Goal: Task Accomplishment & Management: Manage account settings

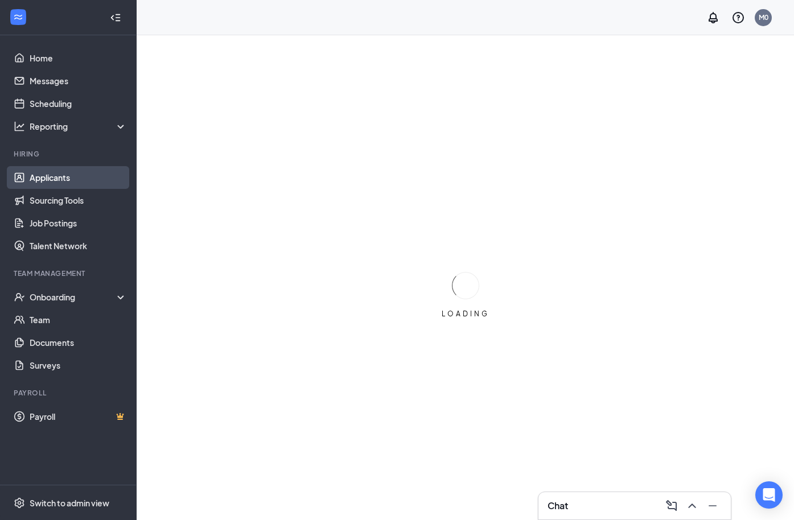
click at [51, 180] on link "Applicants" at bounding box center [78, 177] width 97 height 23
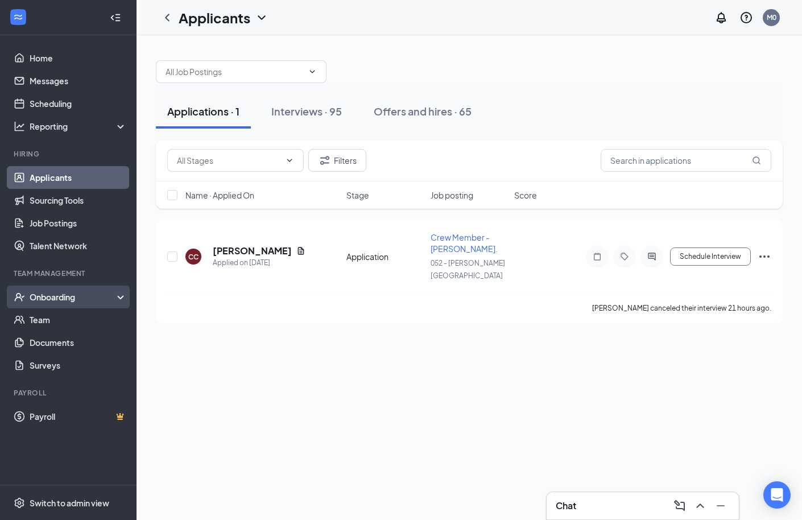
click at [87, 295] on div "Onboarding" at bounding box center [74, 296] width 88 height 11
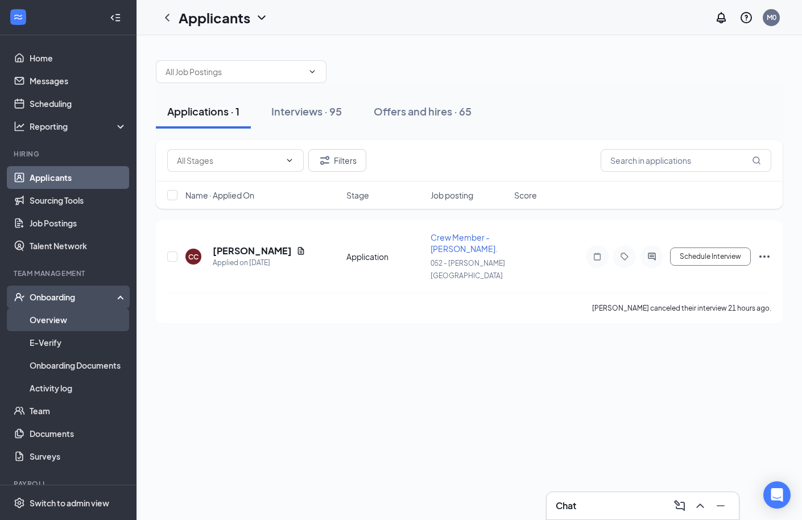
click at [87, 325] on link "Overview" at bounding box center [78, 319] width 97 height 23
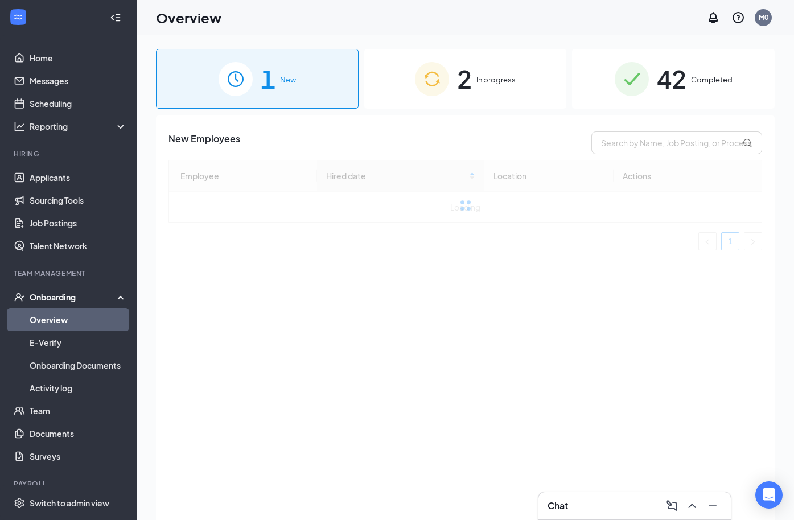
click at [511, 75] on span "In progress" at bounding box center [495, 79] width 39 height 11
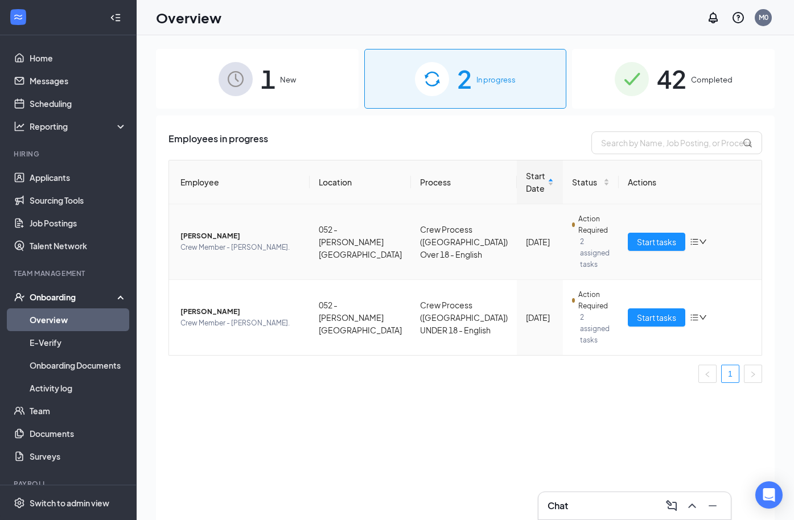
click at [212, 230] on span "Javontay J Turner" at bounding box center [240, 235] width 120 height 11
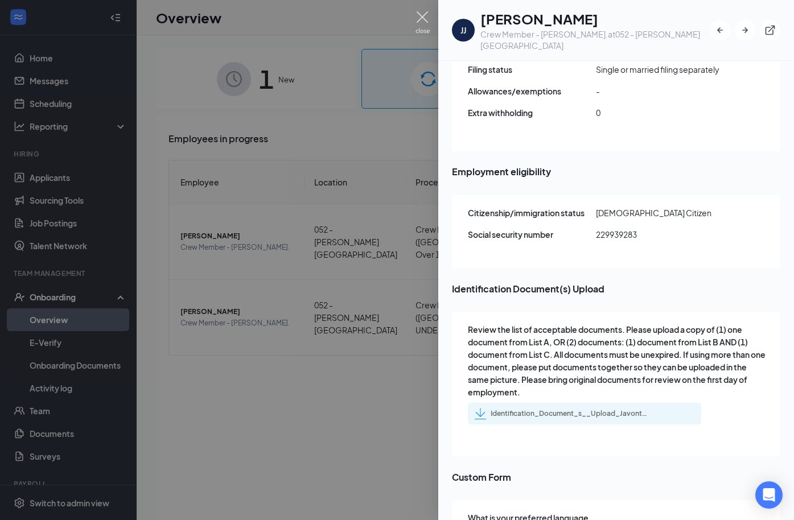
click at [420, 14] on img at bounding box center [422, 22] width 14 height 22
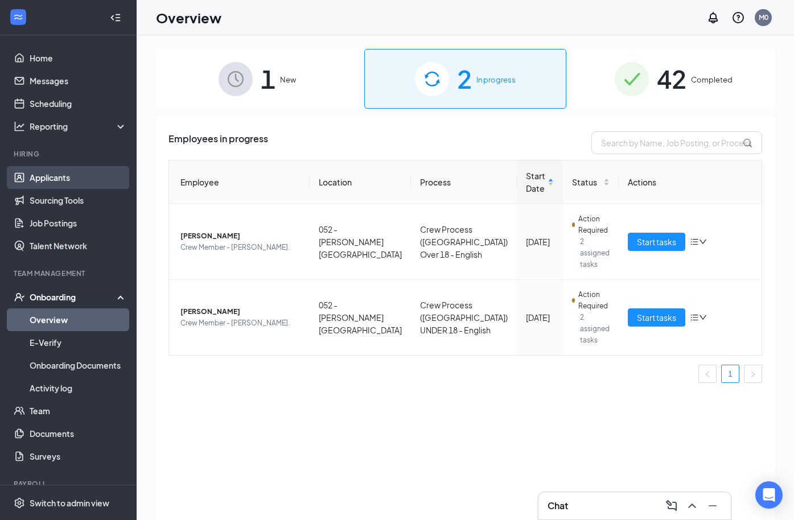
click at [65, 181] on link "Applicants" at bounding box center [78, 177] width 97 height 23
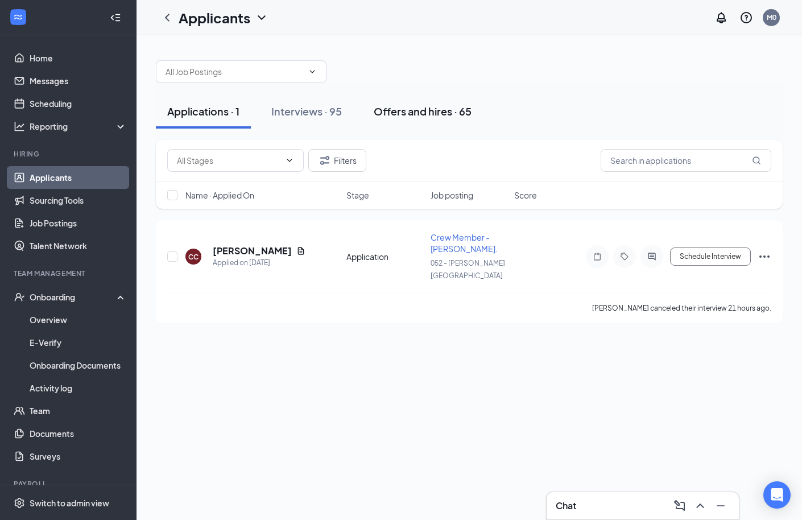
click at [414, 114] on div "Offers and hires · 65" at bounding box center [423, 111] width 98 height 14
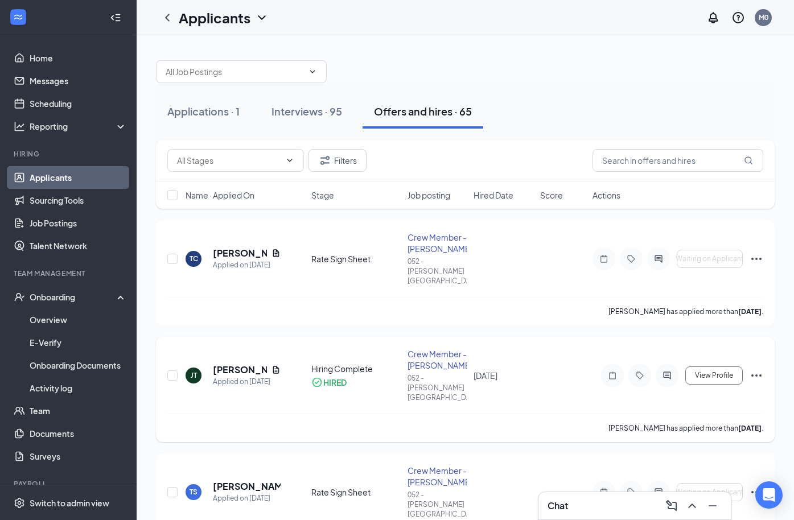
click at [597, 364] on div "View Profile" at bounding box center [677, 375] width 171 height 23
click at [613, 372] on icon "Note" at bounding box center [612, 375] width 7 height 7
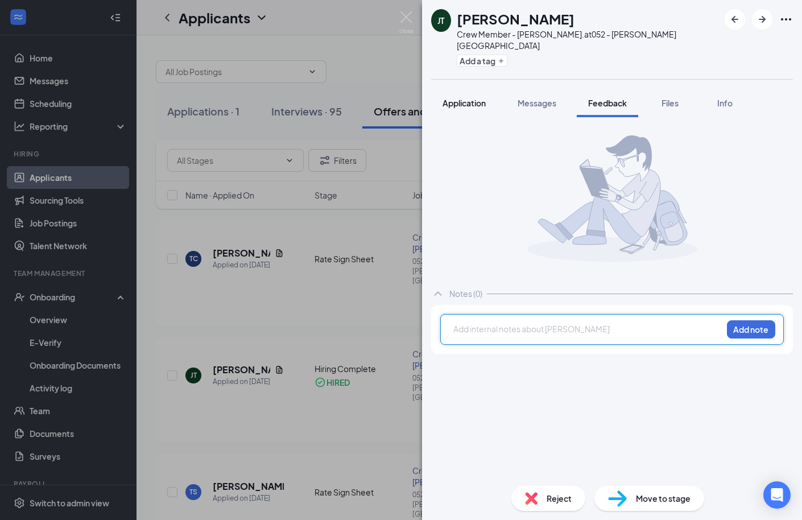
click at [469, 98] on span "Application" at bounding box center [464, 103] width 43 height 10
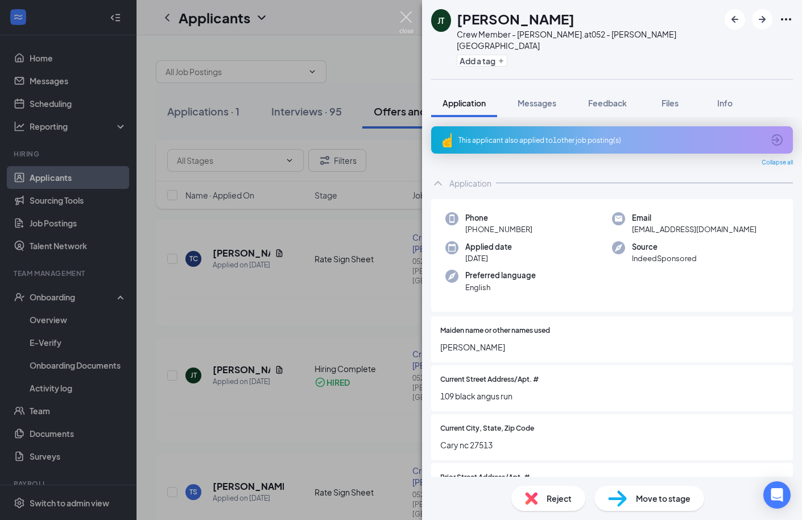
click at [413, 22] on img at bounding box center [406, 22] width 14 height 22
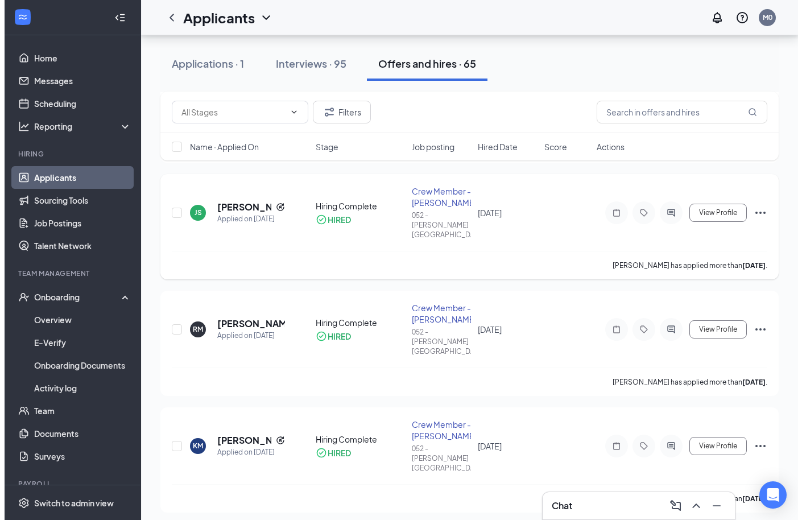
scroll to position [398, 0]
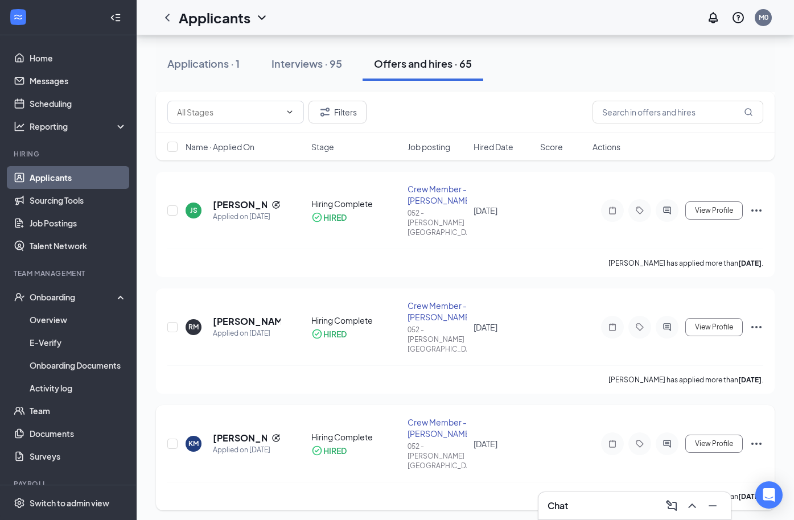
click at [629, 432] on div at bounding box center [639, 443] width 77 height 23
click at [622, 432] on div at bounding box center [612, 443] width 23 height 23
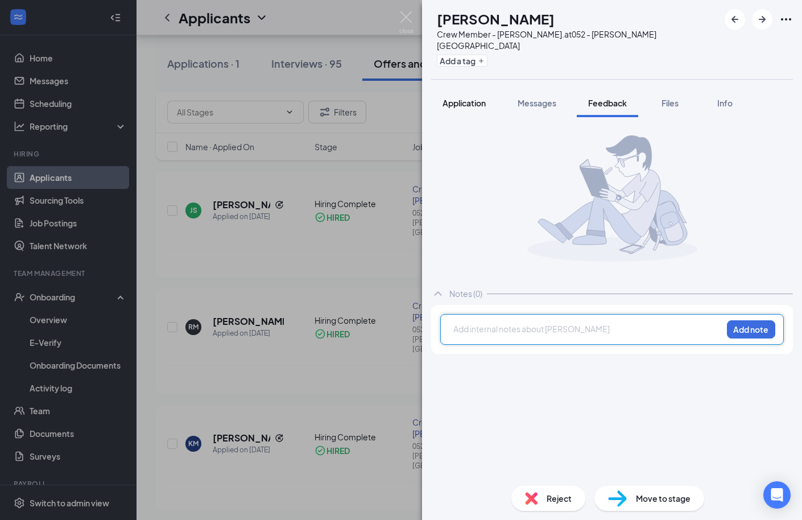
click at [466, 98] on span "Application" at bounding box center [464, 103] width 43 height 10
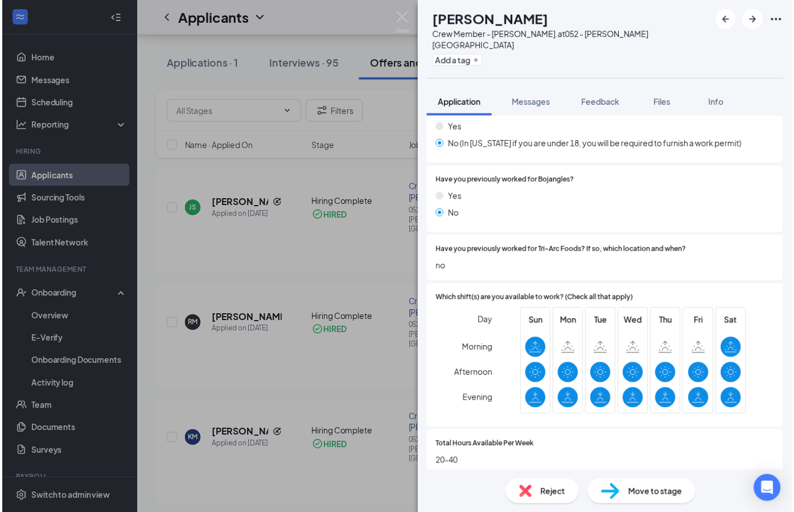
scroll to position [626, 0]
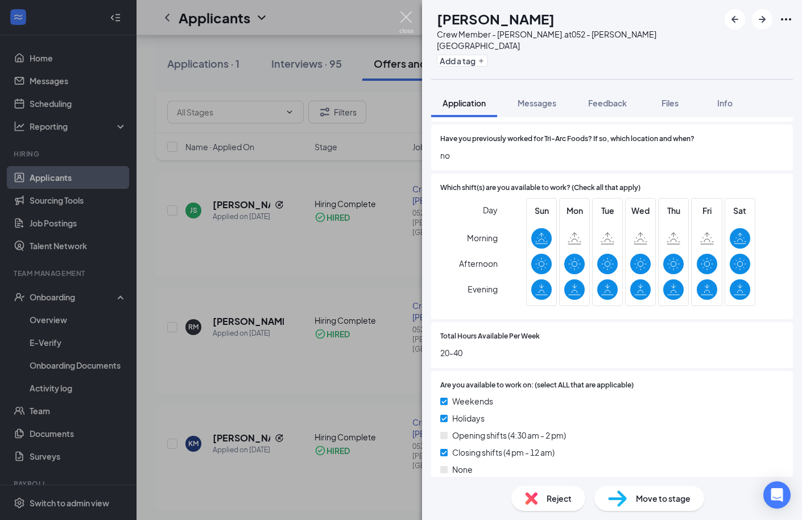
click at [411, 21] on img at bounding box center [406, 22] width 14 height 22
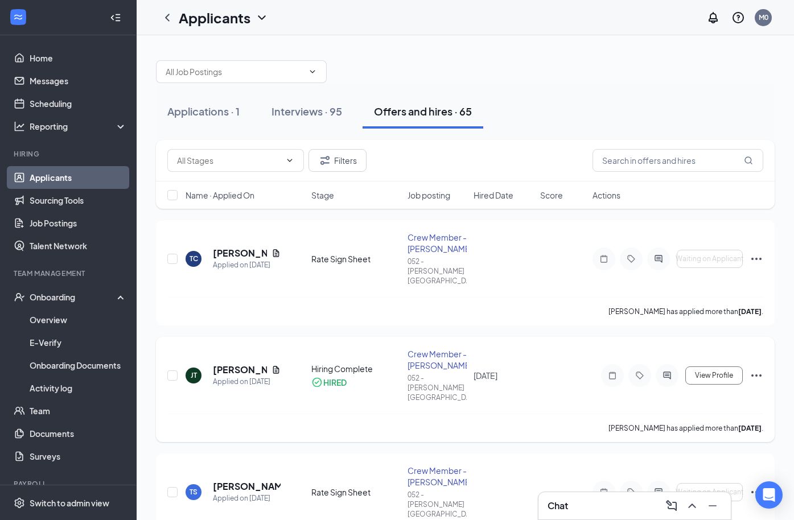
click at [613, 372] on icon "Note" at bounding box center [612, 375] width 7 height 7
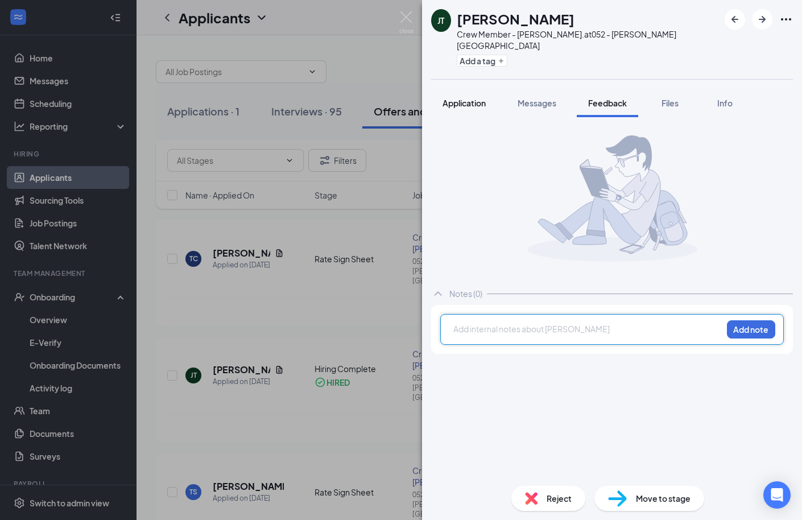
click at [459, 98] on span "Application" at bounding box center [464, 103] width 43 height 10
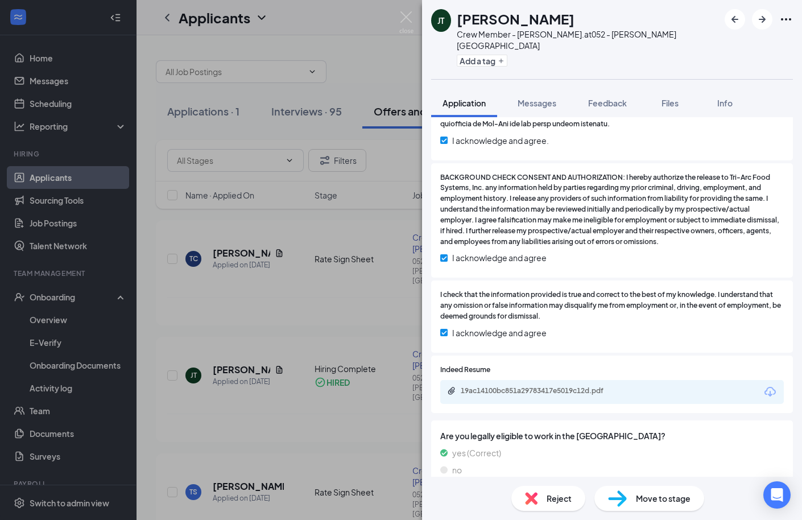
scroll to position [1650, 0]
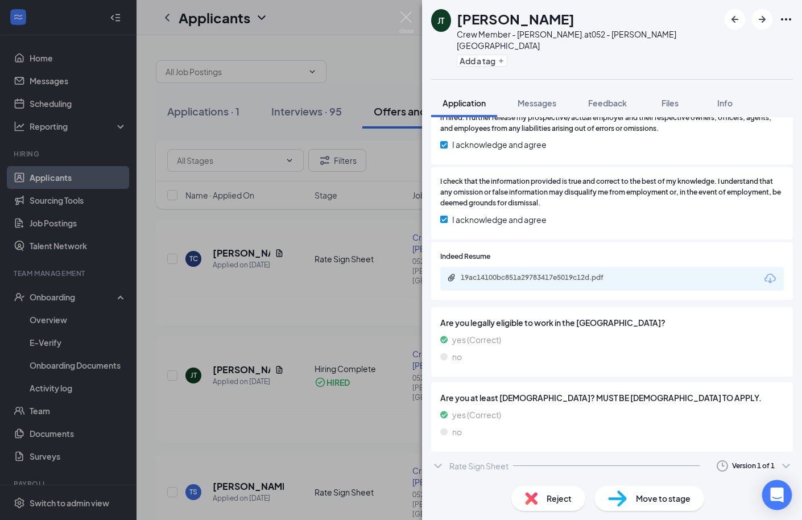
click at [784, 490] on div "Open Intercom Messenger" at bounding box center [777, 495] width 30 height 30
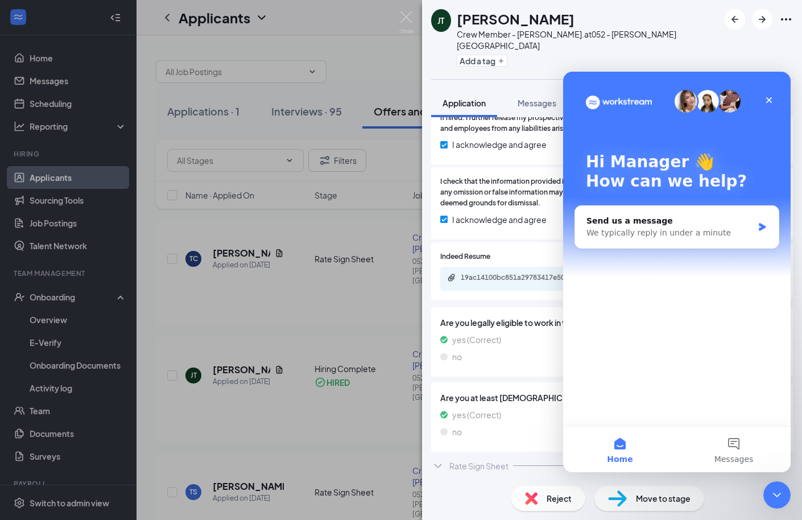
scroll to position [0, 0]
click at [765, 98] on icon "Close" at bounding box center [769, 100] width 9 height 9
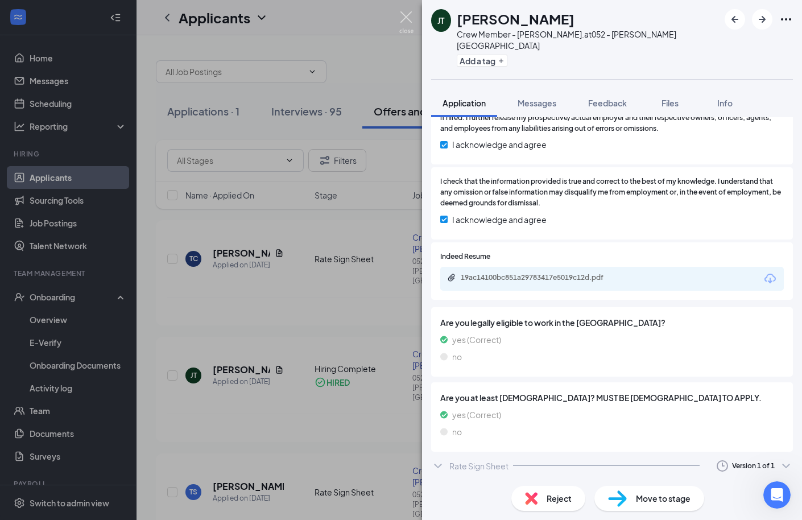
click at [411, 20] on img at bounding box center [406, 22] width 14 height 22
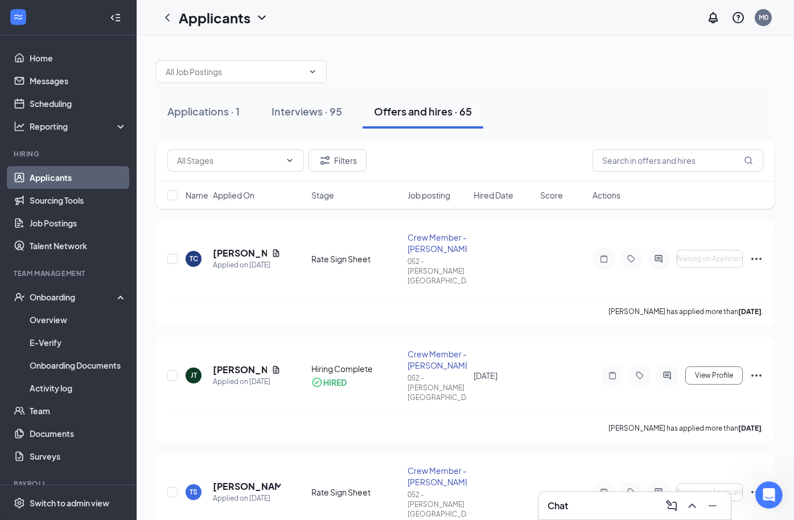
click at [633, 516] on div "Chat" at bounding box center [634, 505] width 192 height 27
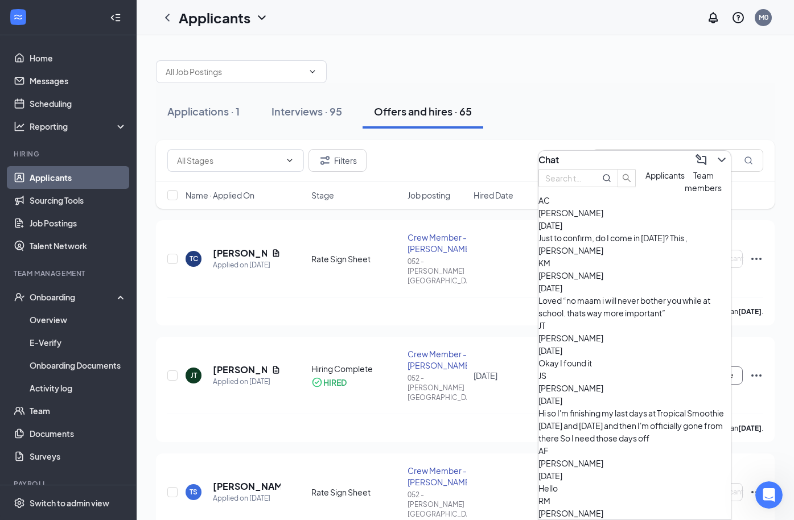
click at [631, 357] on div "Okay I found it" at bounding box center [634, 363] width 192 height 13
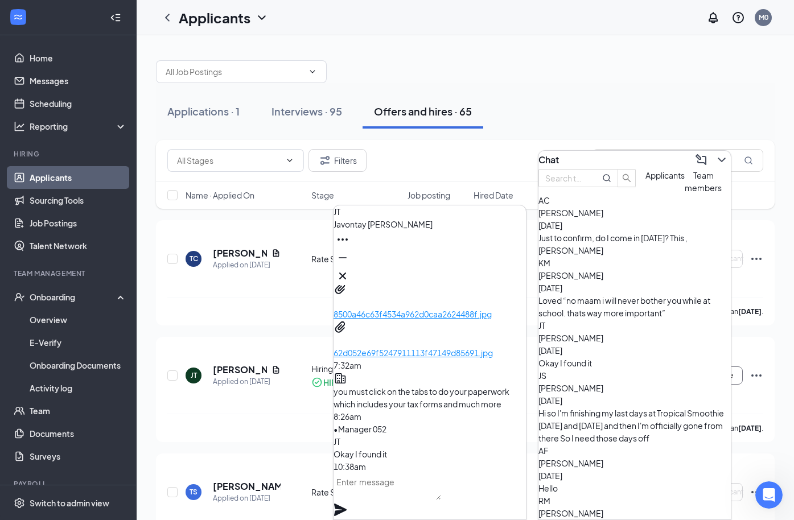
click at [417, 494] on textarea at bounding box center [387, 486] width 108 height 27
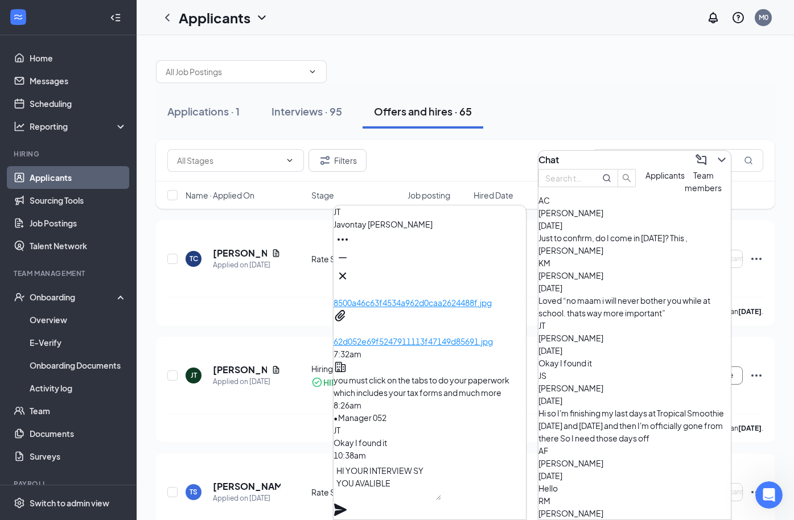
scroll to position [1, 0]
drag, startPoint x: 474, startPoint y: 487, endPoint x: 366, endPoint y: 511, distance: 110.3
click at [366, 511] on div "HI YOUR INTERVIEW SY YOU AVALIBLE" at bounding box center [429, 490] width 192 height 58
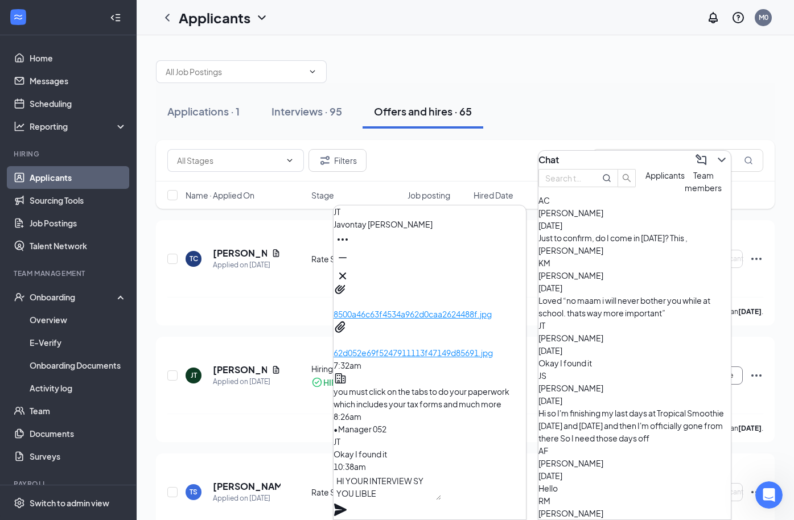
scroll to position [1, 0]
click at [441, 500] on textarea "HI YOUR INTERVIEW SY LIBLE" at bounding box center [387, 486] width 108 height 27
type textarea "H"
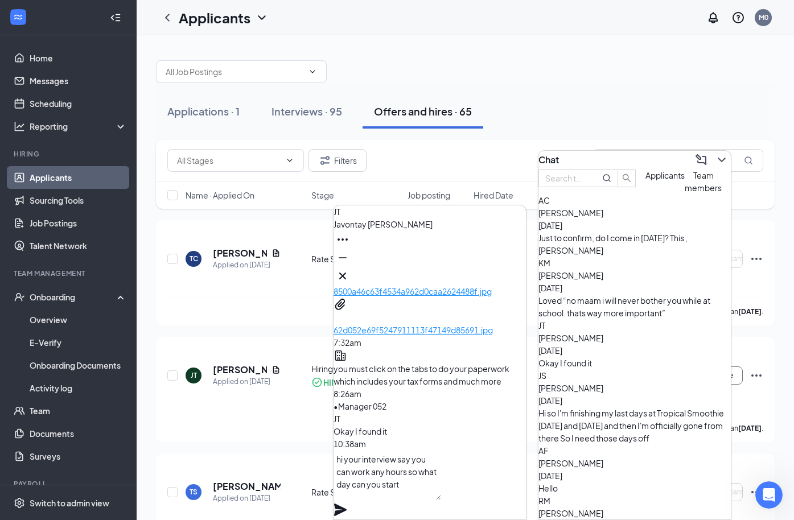
type textarea "hi your interview say you can work any hours so what day can you start"
drag, startPoint x: 514, startPoint y: 483, endPoint x: 511, endPoint y: 465, distance: 18.5
click at [347, 503] on icon "Plane" at bounding box center [340, 510] width 14 height 14
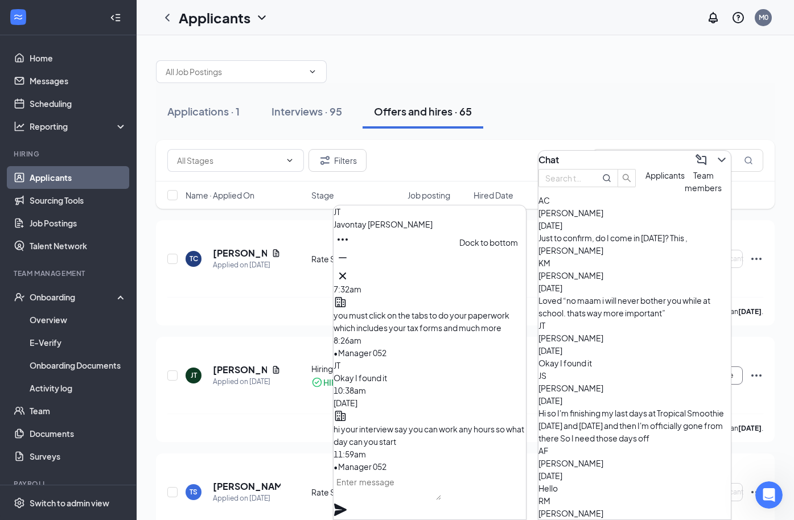
scroll to position [0, 0]
click at [349, 269] on icon "Cross" at bounding box center [343, 276] width 14 height 14
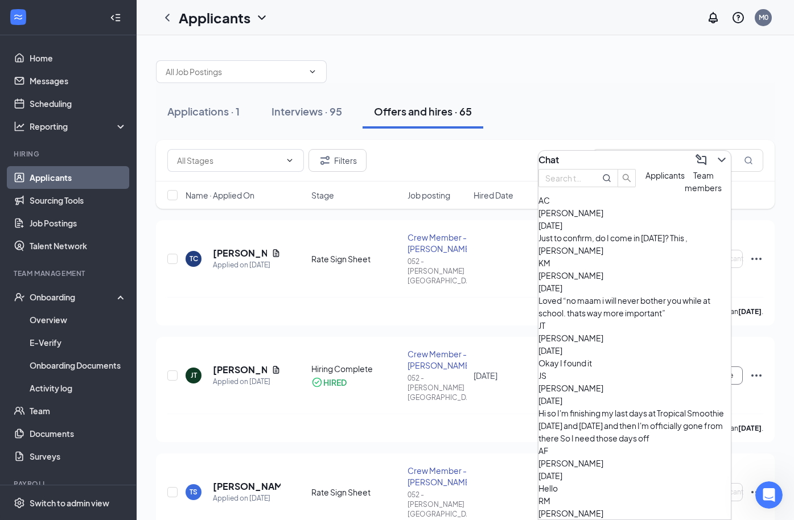
click at [613, 306] on div "KM kerryn mornan Aug 24 Loved “no maam i will never bother you while at school.…" at bounding box center [634, 288] width 192 height 63
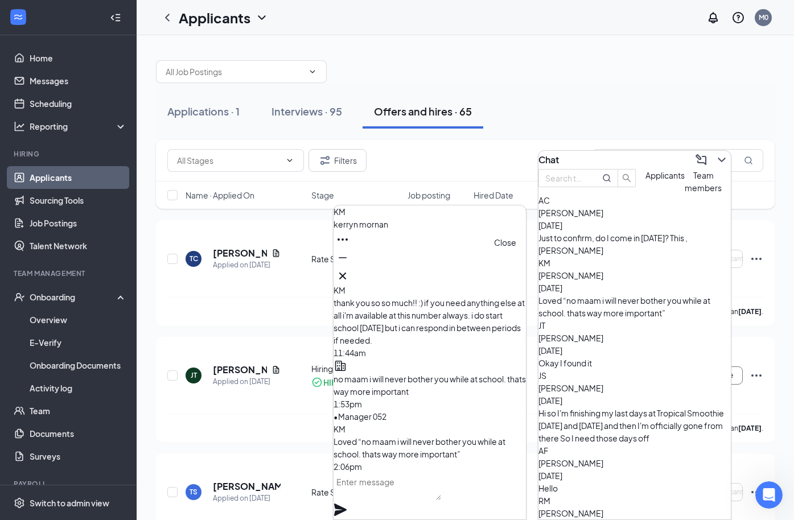
click at [352, 271] on button at bounding box center [342, 276] width 18 height 18
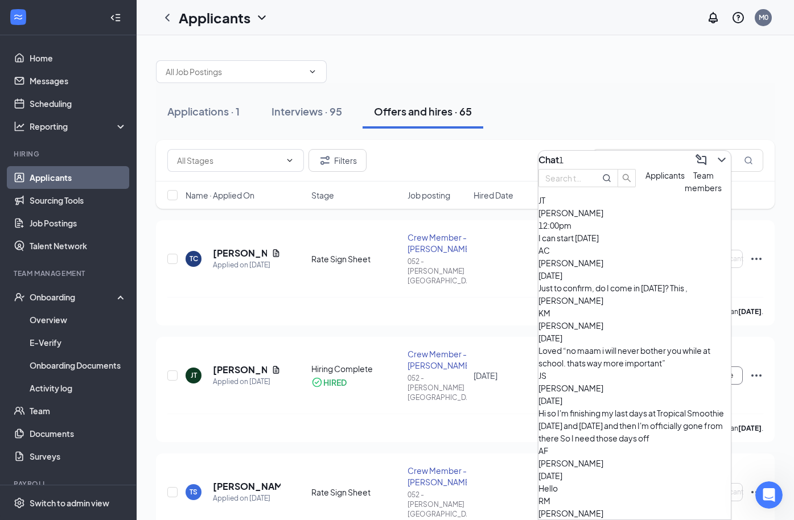
click at [665, 244] on div "I can start today" at bounding box center [634, 238] width 192 height 13
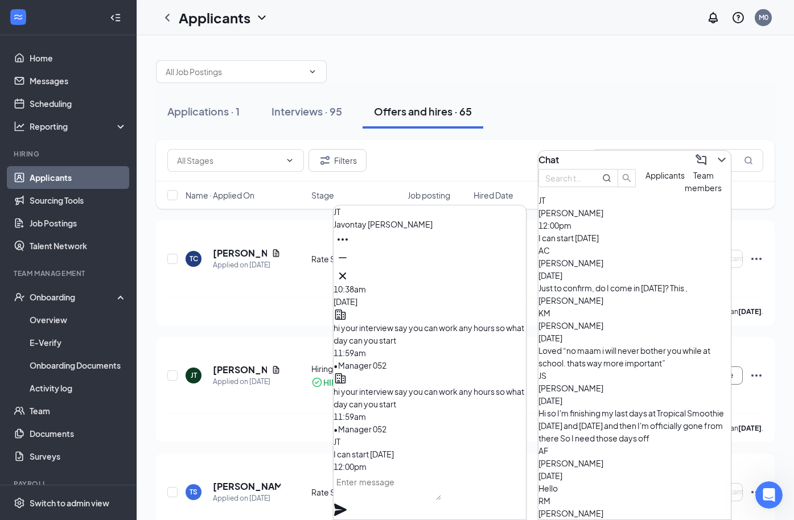
click at [418, 494] on textarea at bounding box center [387, 486] width 108 height 27
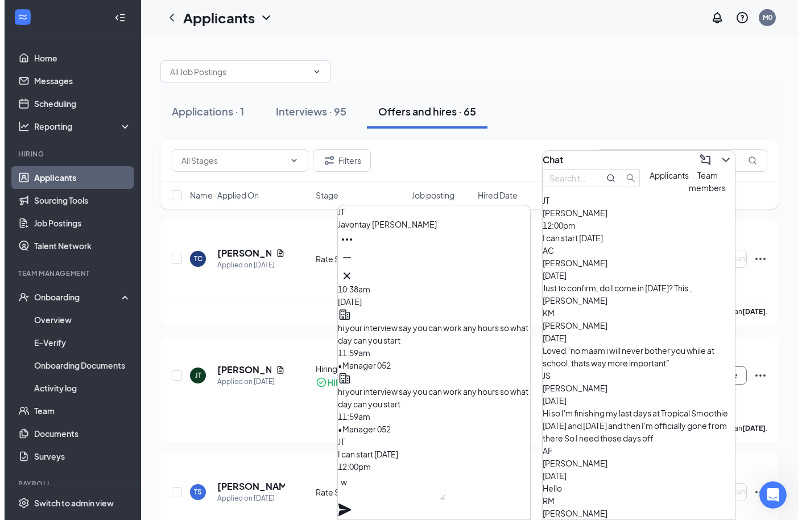
scroll to position [1, 0]
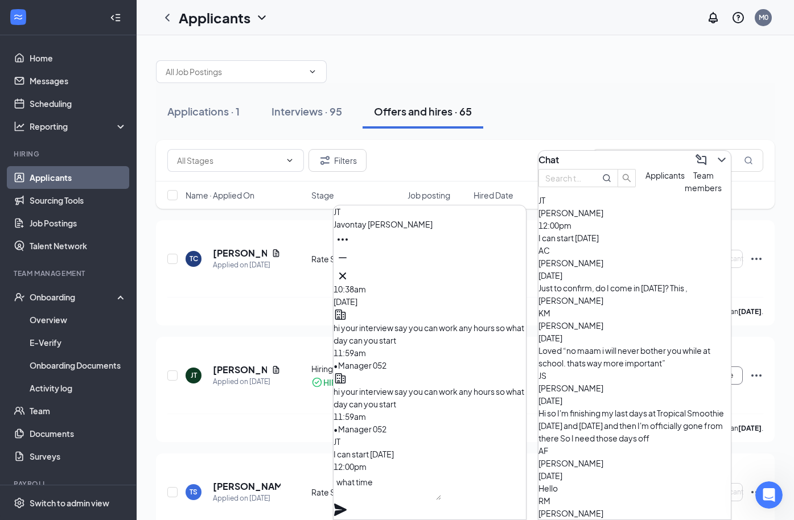
type textarea "what time"
click at [347, 504] on icon "Plane" at bounding box center [340, 510] width 13 height 13
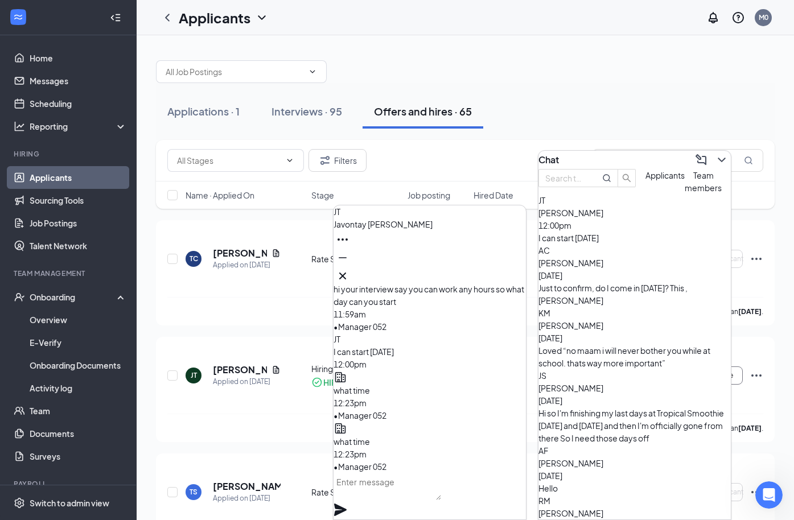
click at [557, 99] on div "Applications · 1 Interviews · 95 Offers and hires · 65" at bounding box center [465, 111] width 619 height 34
click at [443, 108] on div "Offers and hires · 65" at bounding box center [423, 111] width 98 height 14
drag, startPoint x: 270, startPoint y: 345, endPoint x: 285, endPoint y: 345, distance: 14.2
click at [273, 364] on div "Javontay Turner" at bounding box center [247, 370] width 68 height 13
drag, startPoint x: 240, startPoint y: 346, endPoint x: 246, endPoint y: 343, distance: 6.9
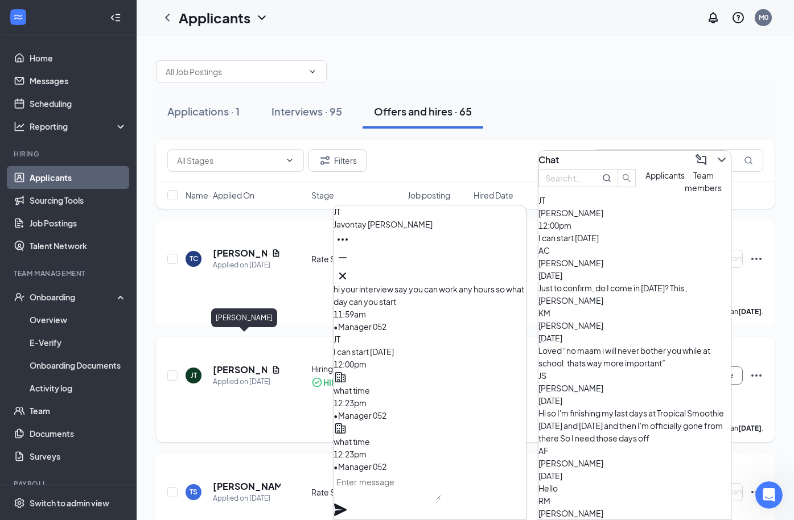
click at [240, 364] on h5 "Javontay Turner" at bounding box center [240, 370] width 54 height 13
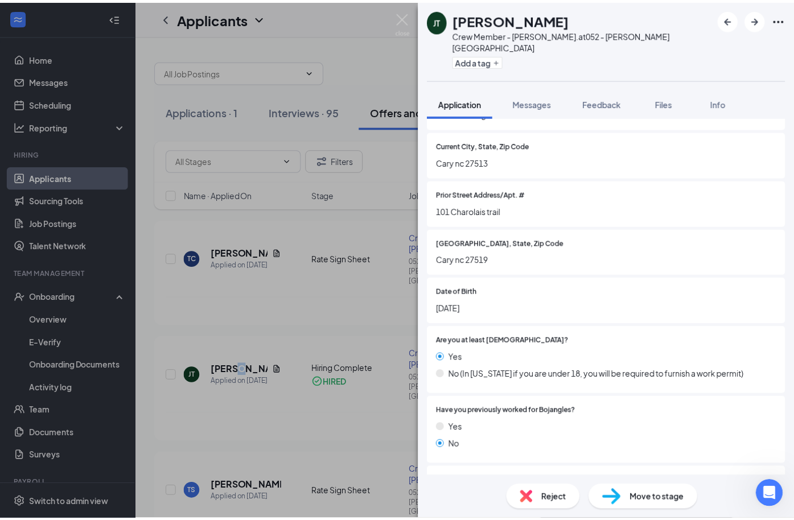
scroll to position [285, 0]
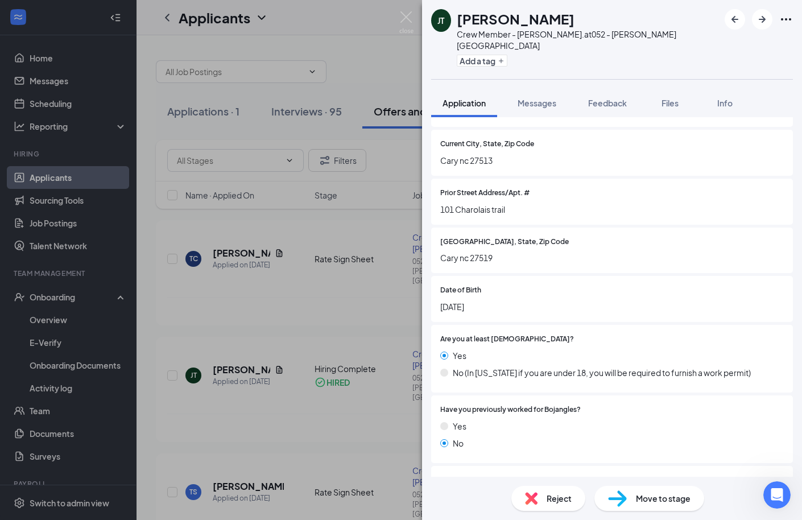
click at [358, 387] on div "JT Javontay Turner Crew Member - Tryon Rd. at 052 - Tryon Road Add a tag Applic…" at bounding box center [401, 260] width 802 height 520
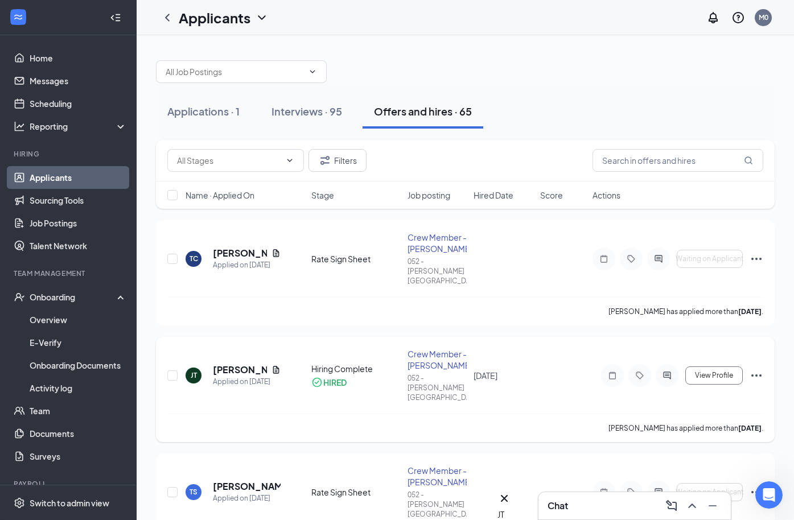
click at [755, 369] on icon "Ellipses" at bounding box center [756, 376] width 14 height 14
click at [66, 292] on div "Onboarding" at bounding box center [74, 296] width 88 height 11
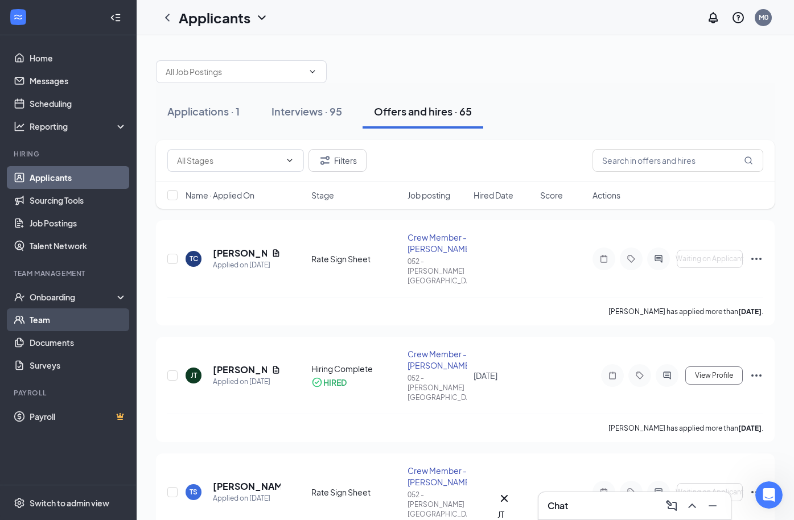
click at [63, 310] on link "Team" at bounding box center [78, 319] width 97 height 23
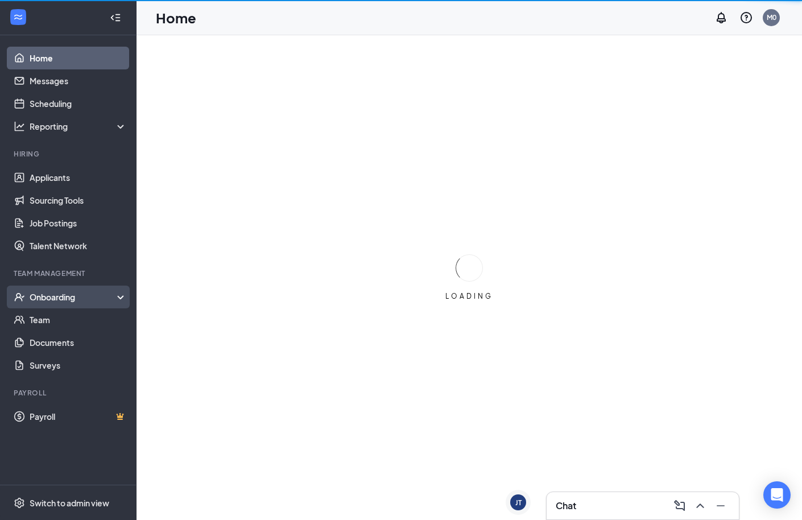
click at [52, 295] on div "Onboarding" at bounding box center [74, 296] width 88 height 11
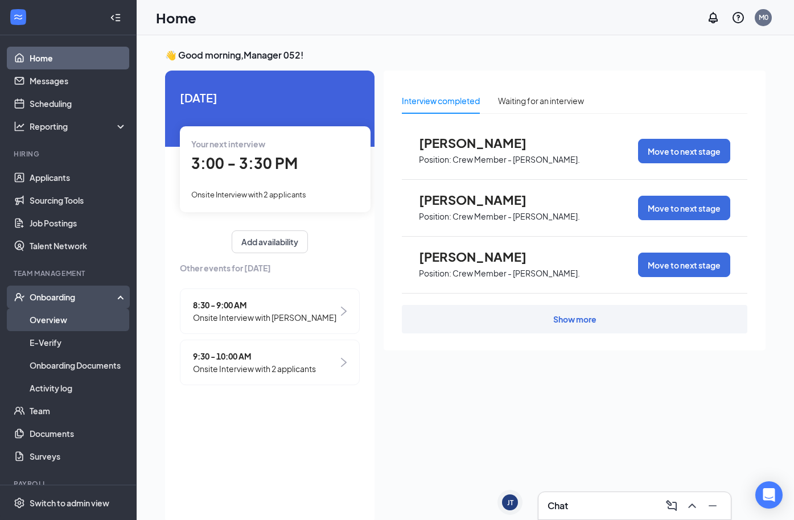
click at [63, 319] on link "Overview" at bounding box center [78, 319] width 97 height 23
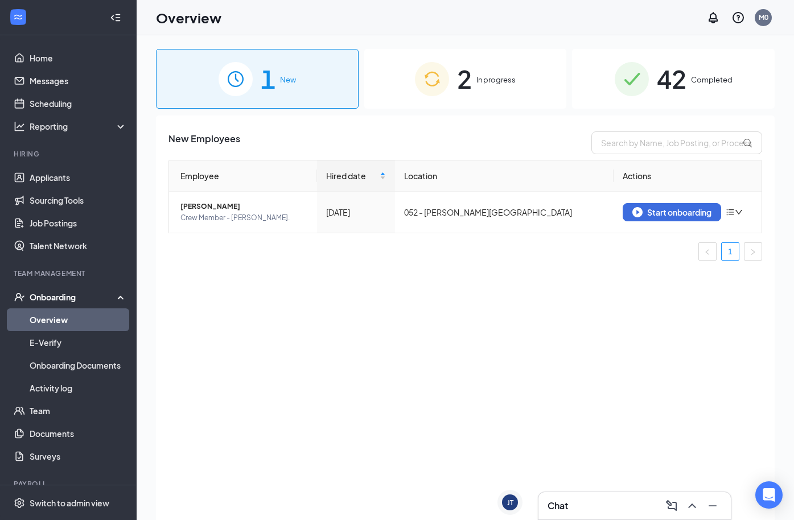
click at [501, 86] on div "2 In progress" at bounding box center [465, 79] width 203 height 60
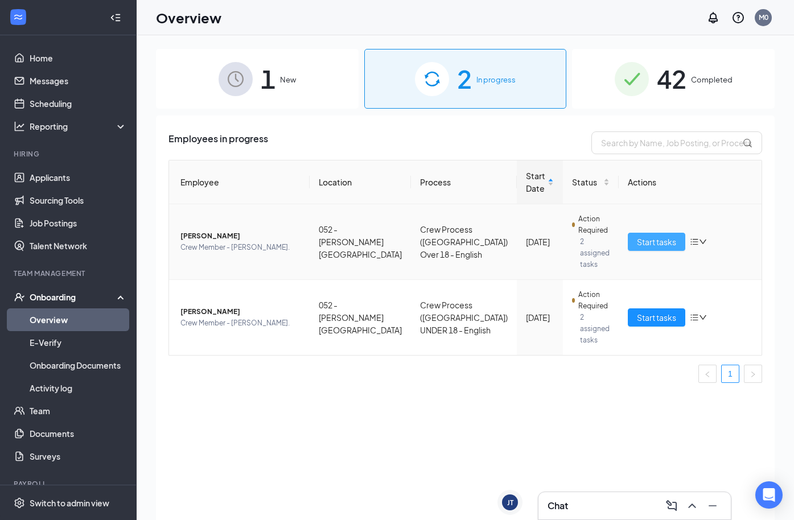
click at [652, 236] on span "Start tasks" at bounding box center [656, 242] width 39 height 13
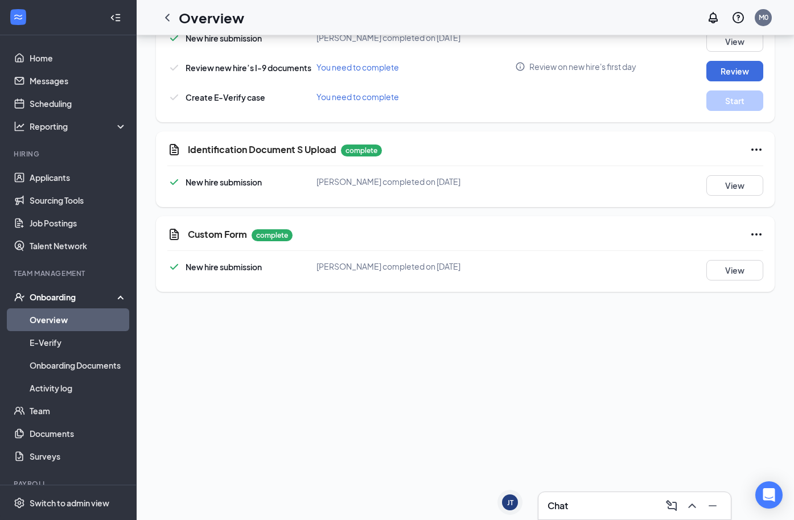
scroll to position [455, 0]
click at [724, 194] on button "View" at bounding box center [734, 185] width 57 height 20
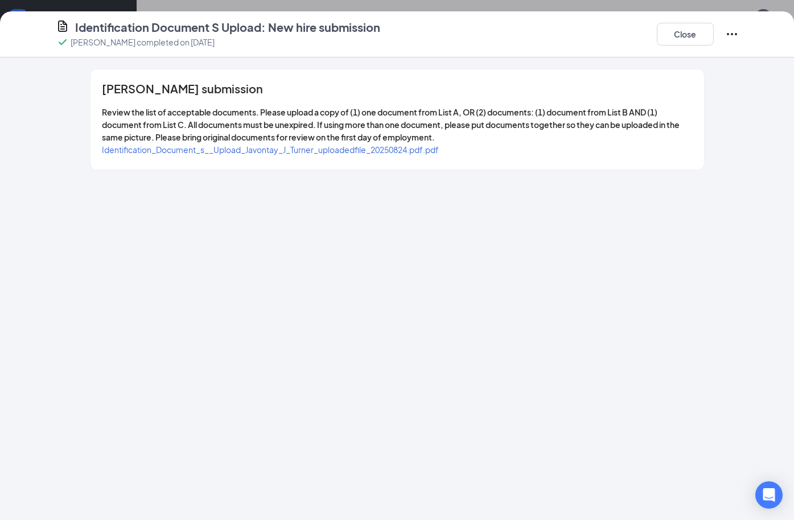
click at [288, 151] on span "Identification_Document_s__Upload_Javontay_J_Turner_uploadedfile_20250824.pdf.p…" at bounding box center [270, 150] width 337 height 10
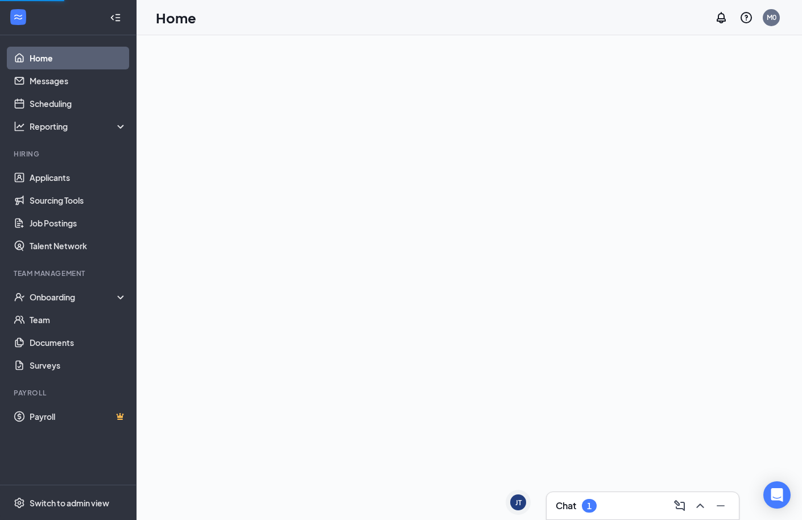
click at [617, 501] on div "Chat 1" at bounding box center [643, 506] width 174 height 18
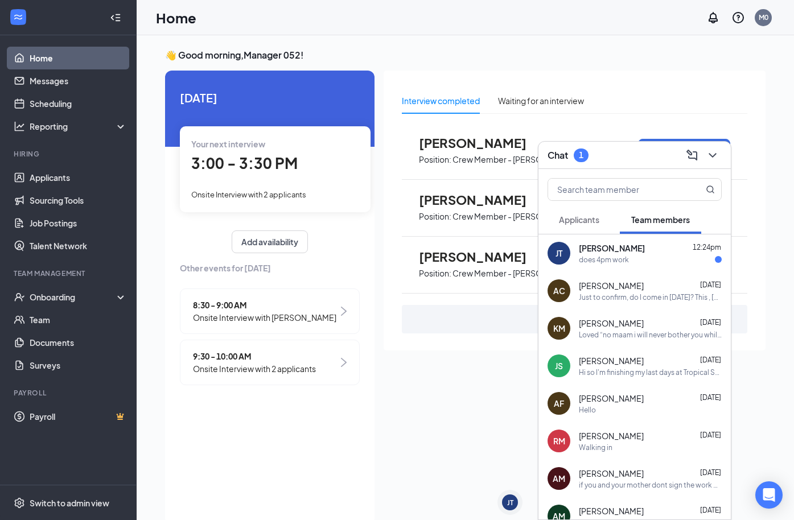
click at [648, 257] on div "does 4pm work" at bounding box center [650, 260] width 143 height 10
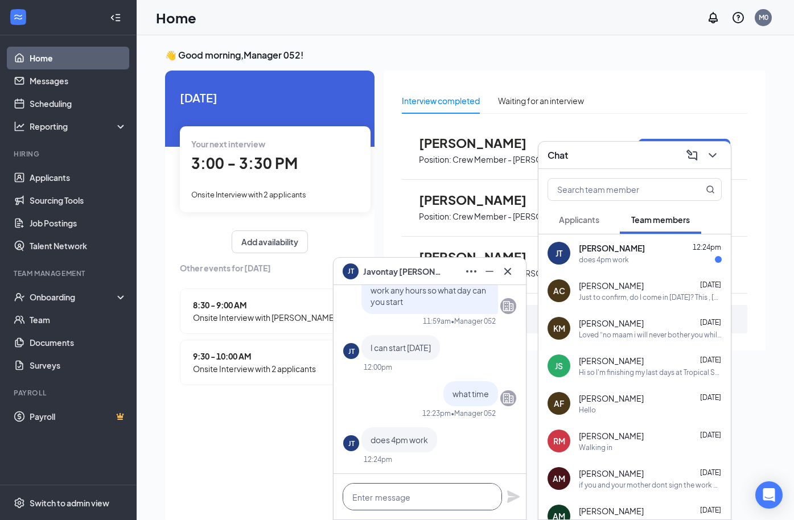
click at [413, 491] on textarea at bounding box center [422, 496] width 159 height 27
type textarea "y"
type textarea "yes. ill see you then"
click at [516, 496] on icon "Plane" at bounding box center [513, 496] width 13 height 13
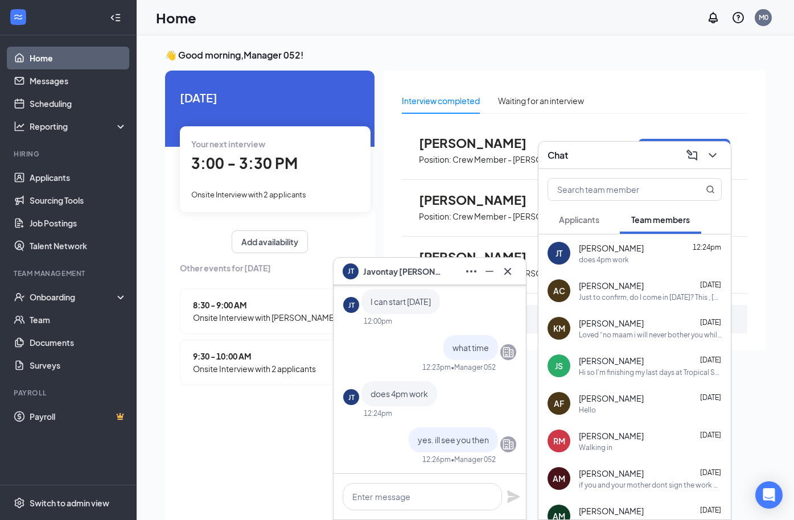
click at [634, 263] on div "does 4pm work" at bounding box center [650, 260] width 143 height 10
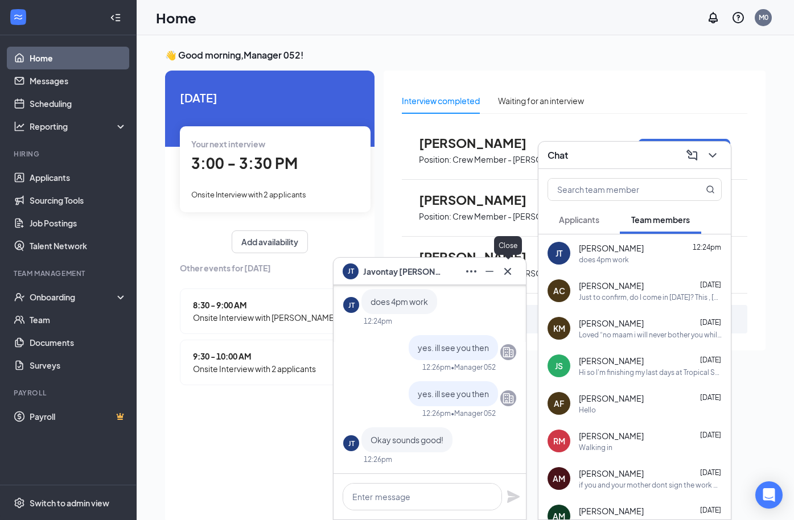
click at [504, 273] on icon "Cross" at bounding box center [508, 272] width 14 height 14
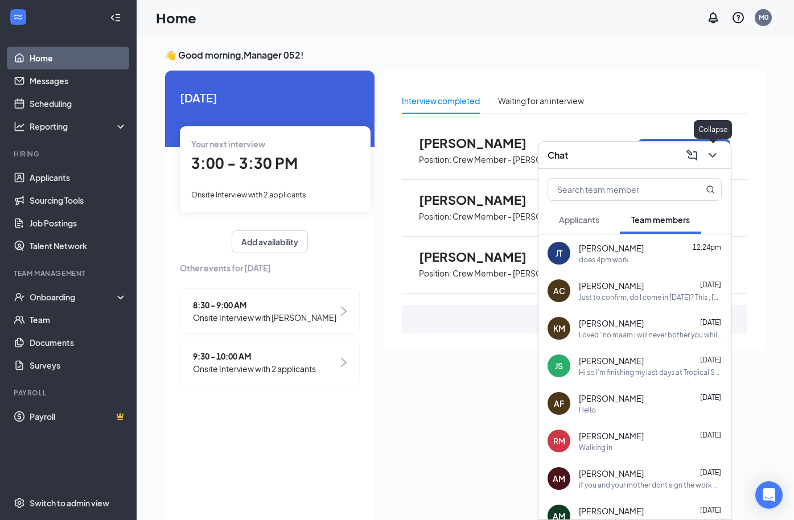
click at [710, 154] on icon "ChevronDown" at bounding box center [711, 155] width 7 height 5
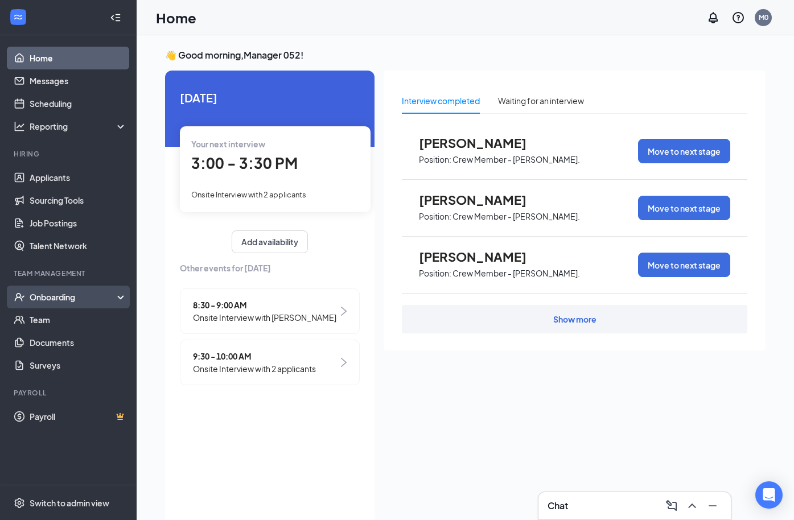
click at [36, 303] on div "Onboarding" at bounding box center [68, 297] width 137 height 23
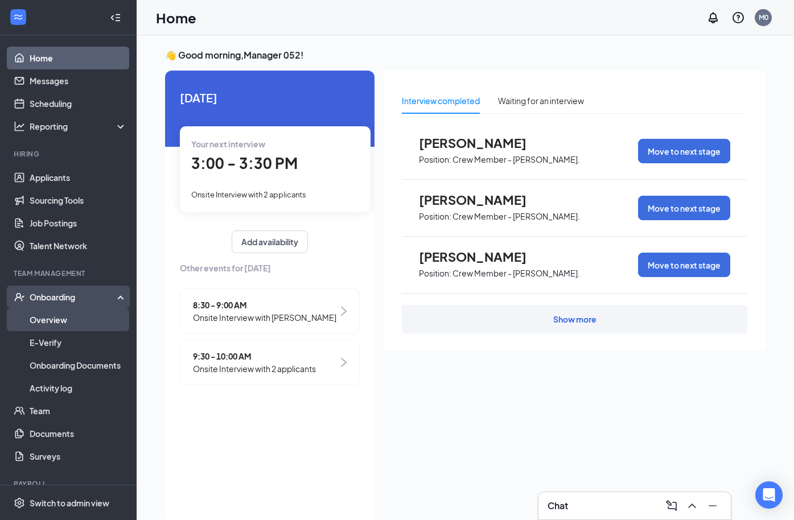
click at [38, 320] on link "Overview" at bounding box center [78, 319] width 97 height 23
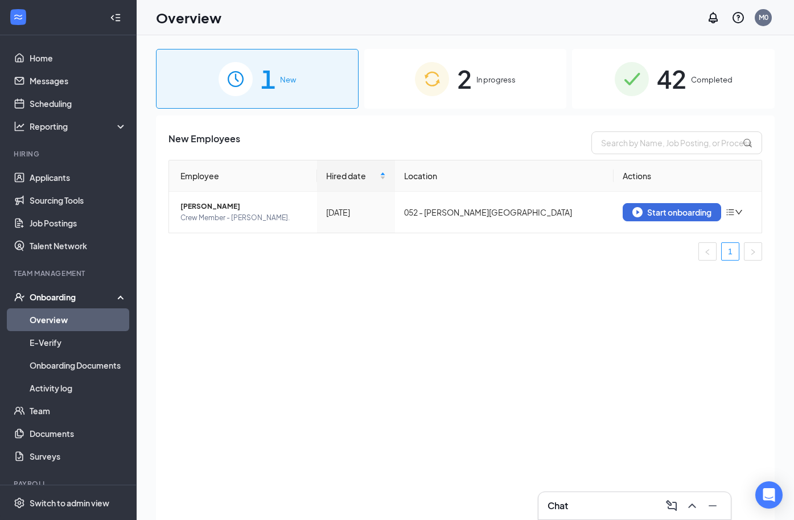
click at [488, 90] on div "2 In progress" at bounding box center [465, 79] width 203 height 60
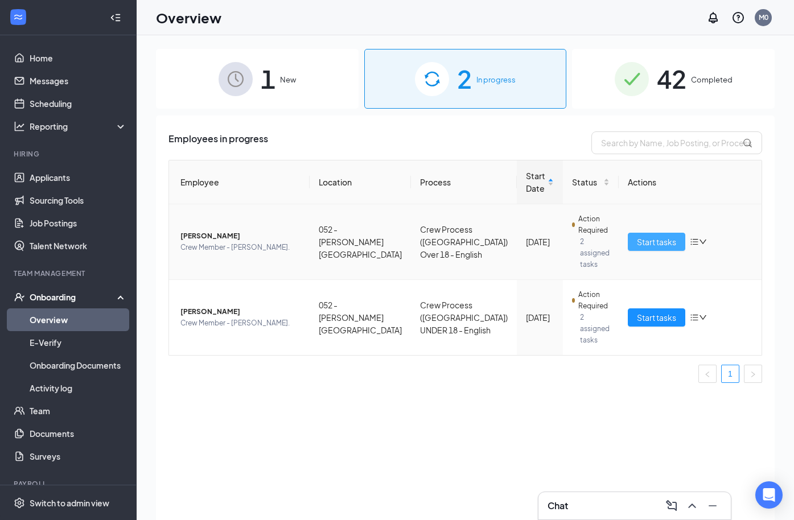
click at [629, 237] on button "Start tasks" at bounding box center [656, 242] width 57 height 18
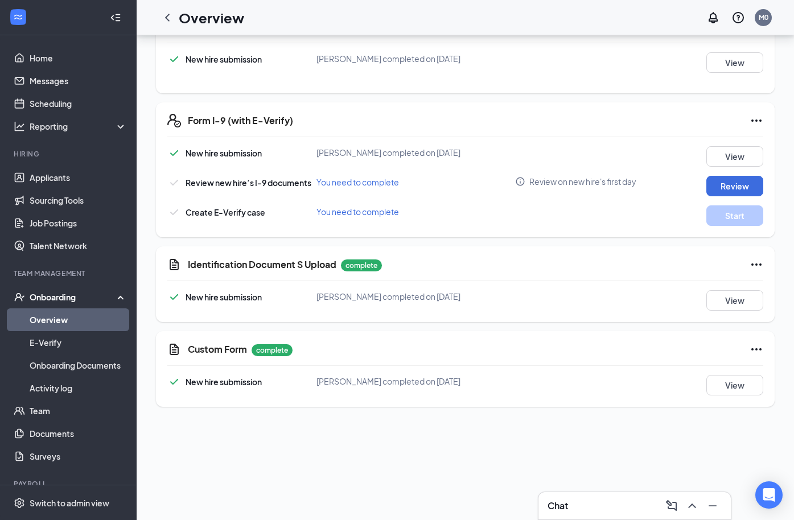
scroll to position [341, 0]
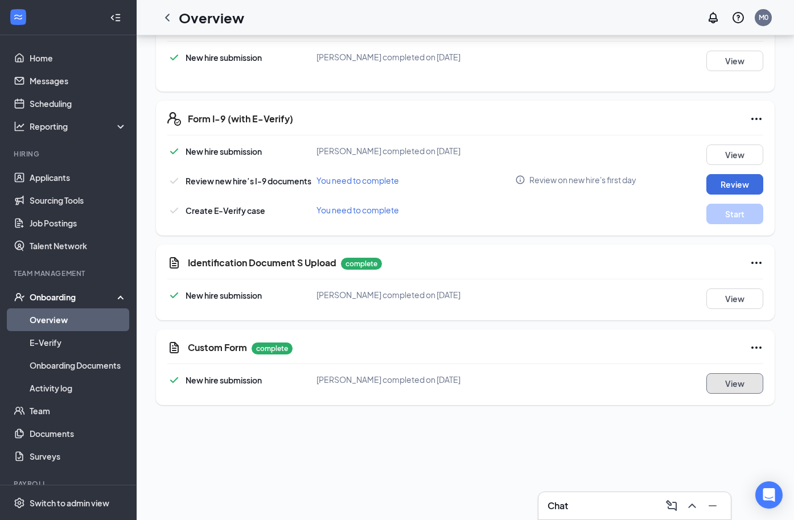
click at [718, 384] on button "View" at bounding box center [734, 383] width 57 height 20
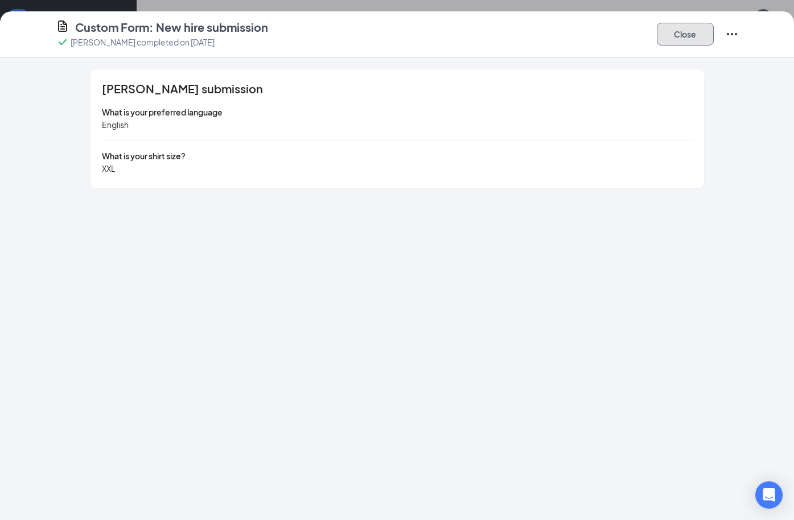
click at [666, 36] on button "Close" at bounding box center [685, 34] width 57 height 23
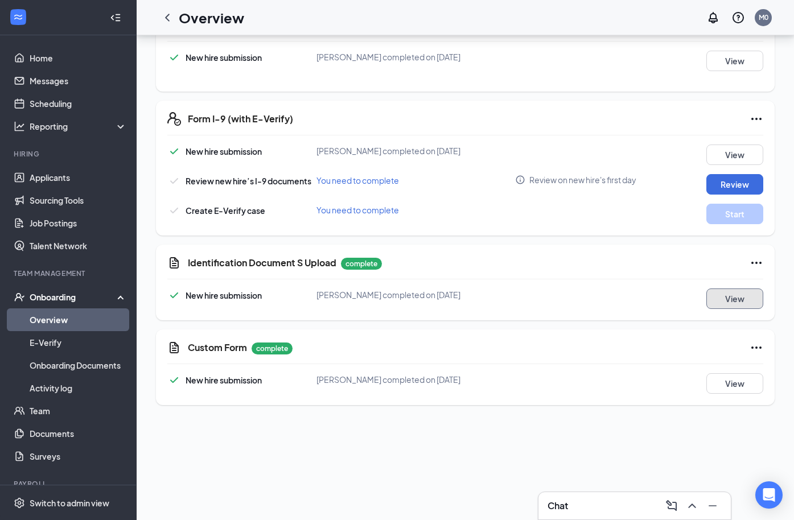
click at [732, 302] on button "View" at bounding box center [734, 298] width 57 height 20
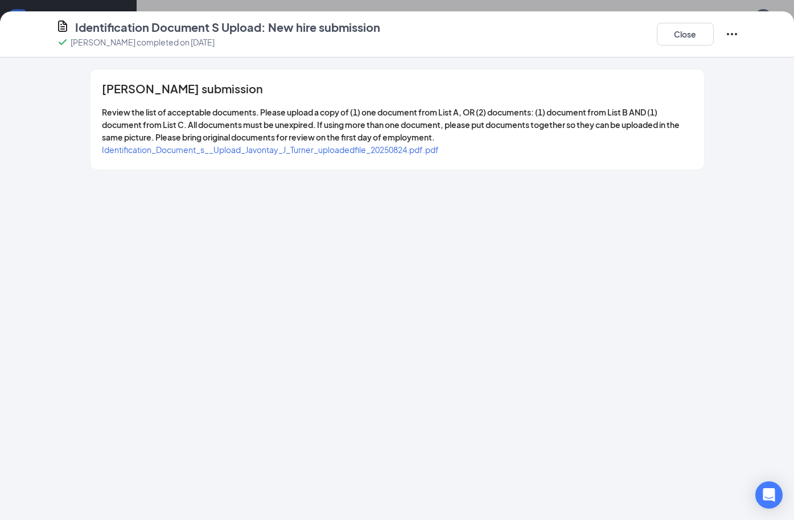
click at [265, 150] on span "Identification_Document_s__Upload_Javontay_J_Turner_uploadedfile_20250824.pdf.p…" at bounding box center [270, 150] width 337 height 10
